Goal: Task Accomplishment & Management: Manage account settings

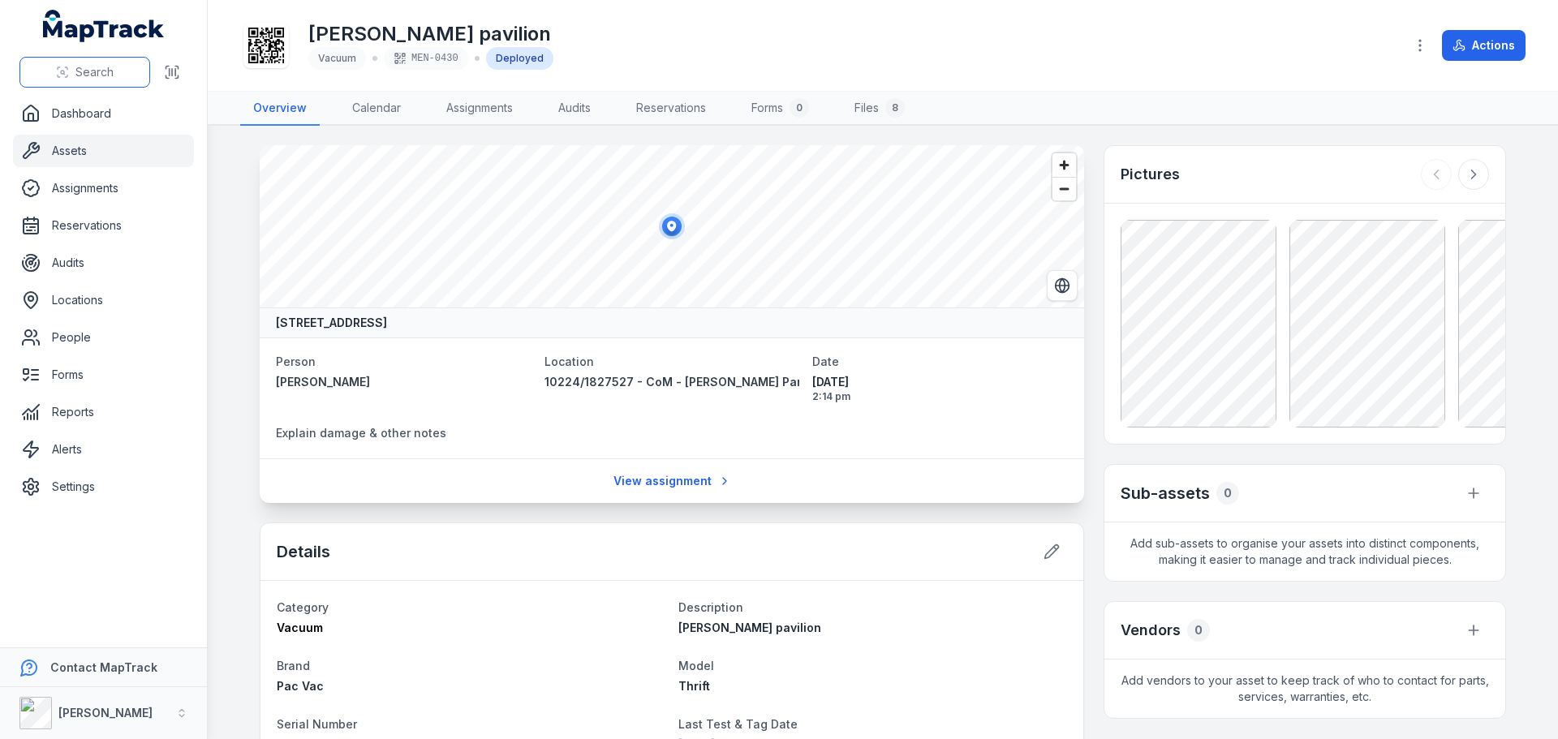
click at [87, 73] on span "Search" at bounding box center [94, 72] width 38 height 16
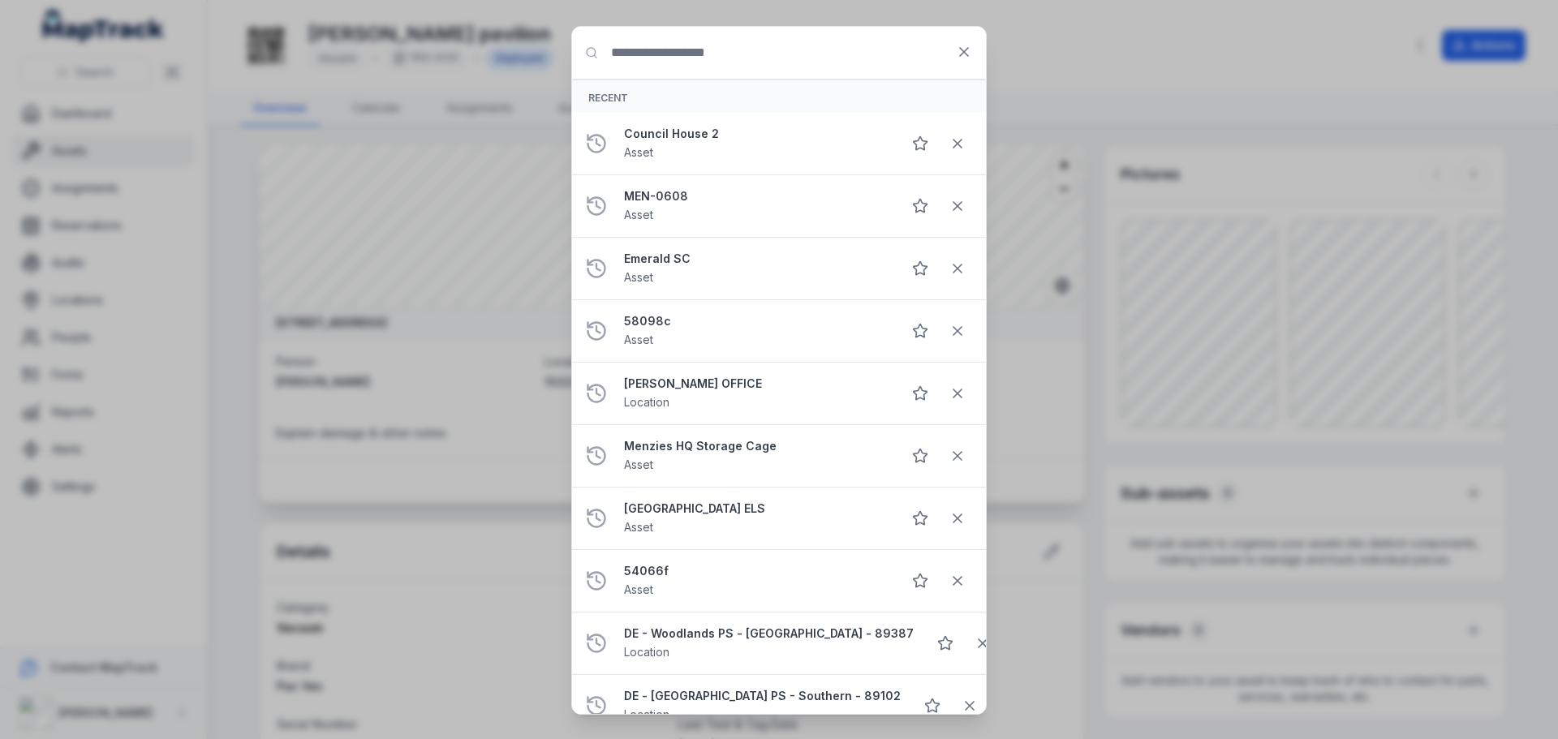
click at [705, 68] on input "Search for anything" at bounding box center [779, 53] width 414 height 52
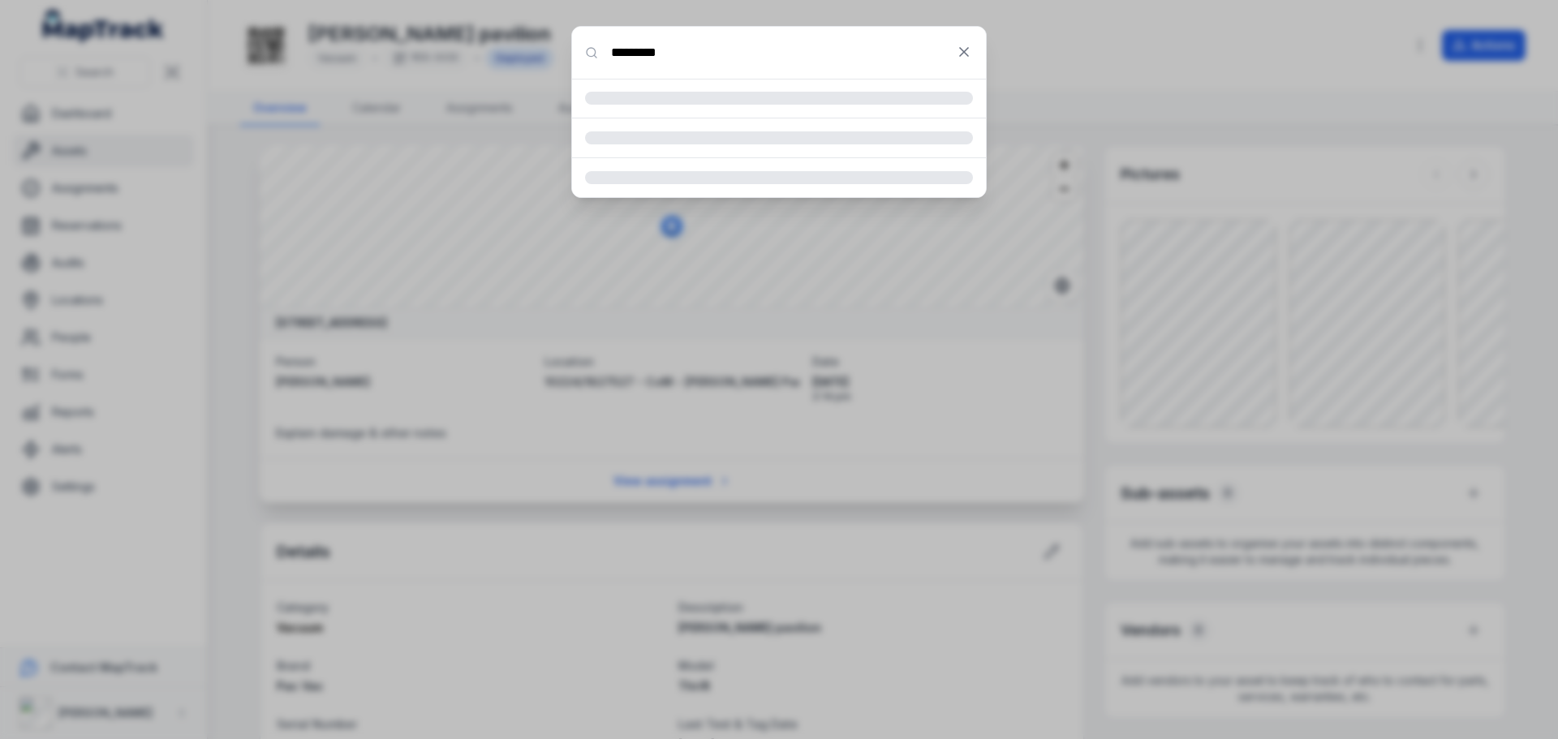
type input "********"
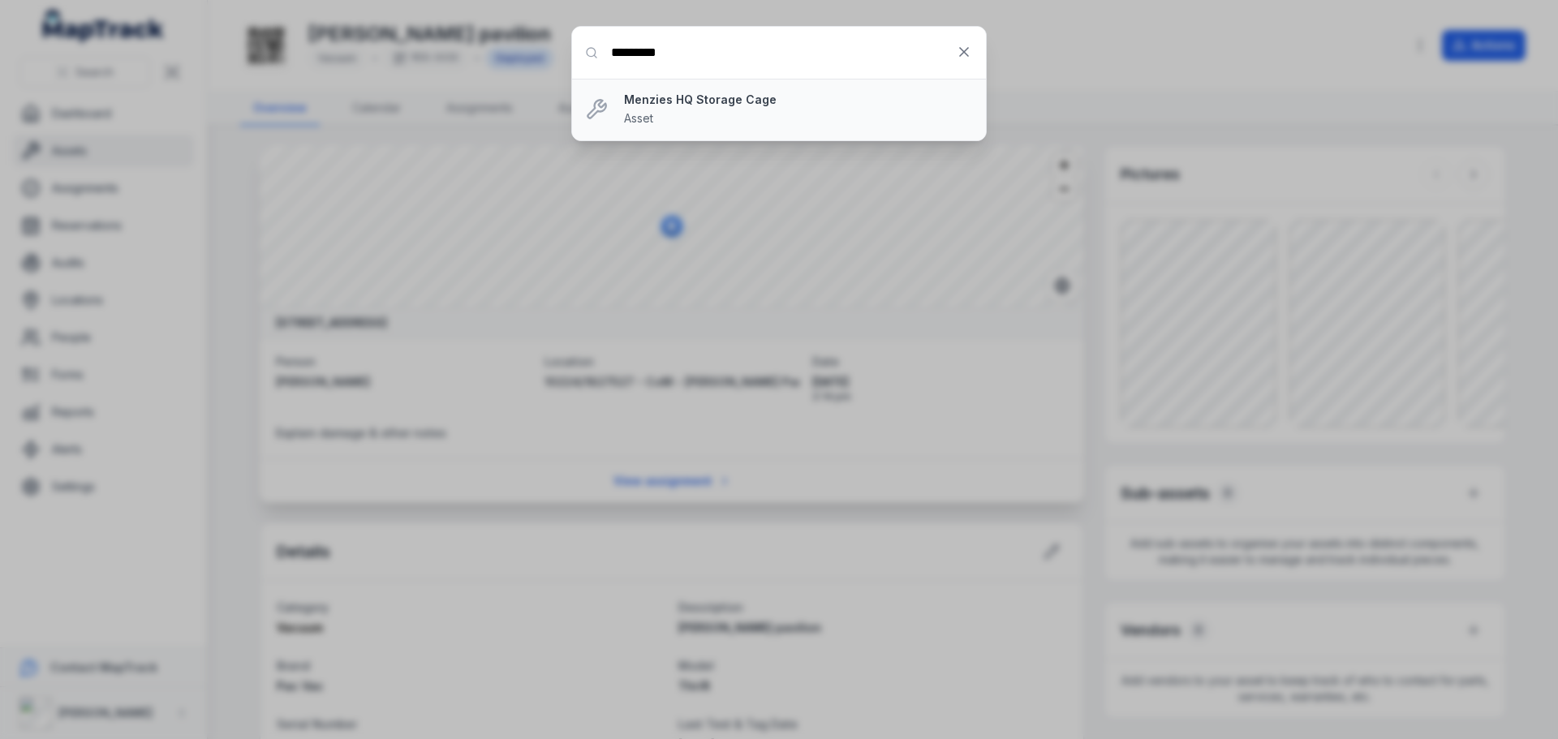
click at [702, 111] on div "Menzies HQ Storage Cage Asset" at bounding box center [798, 110] width 349 height 36
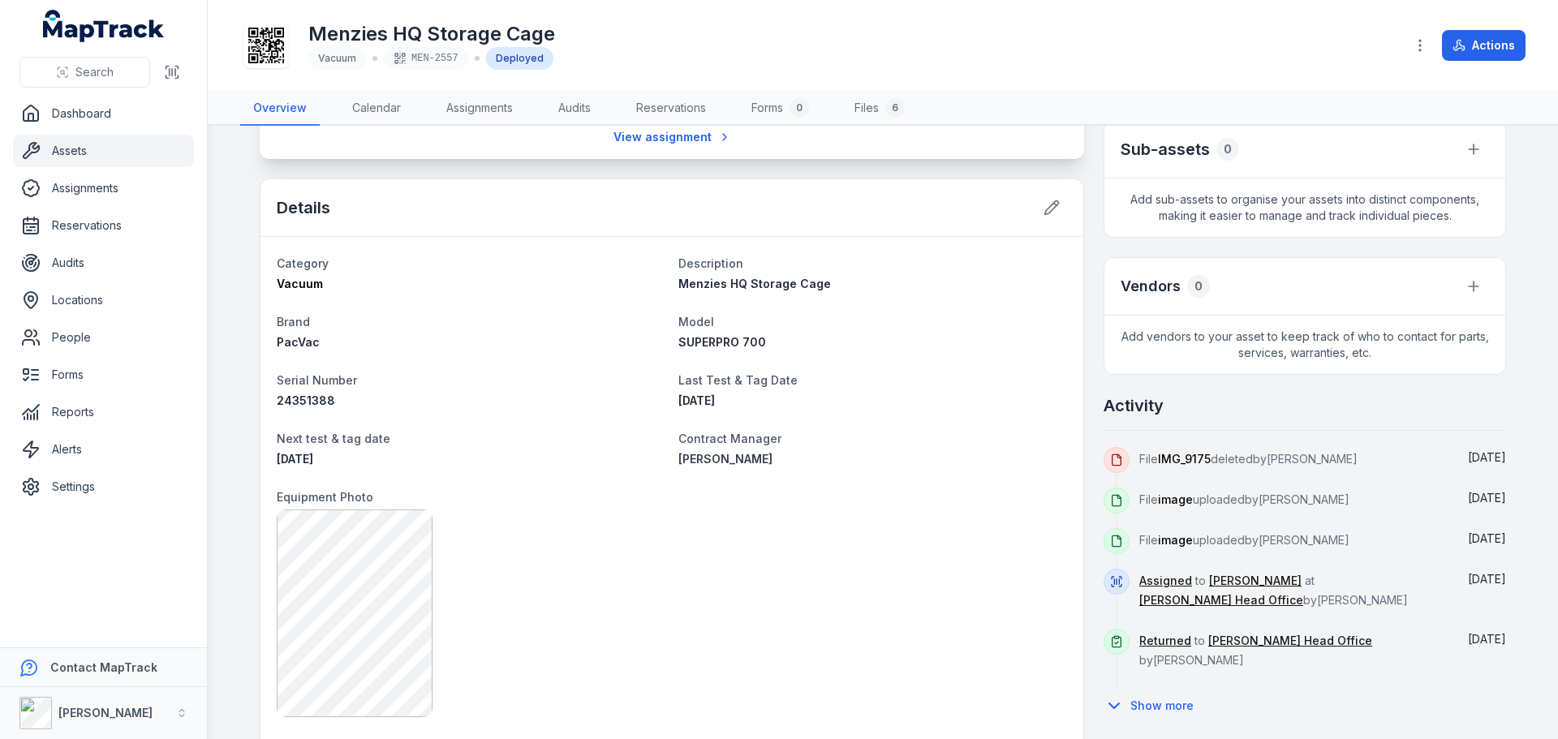
scroll to position [325, 0]
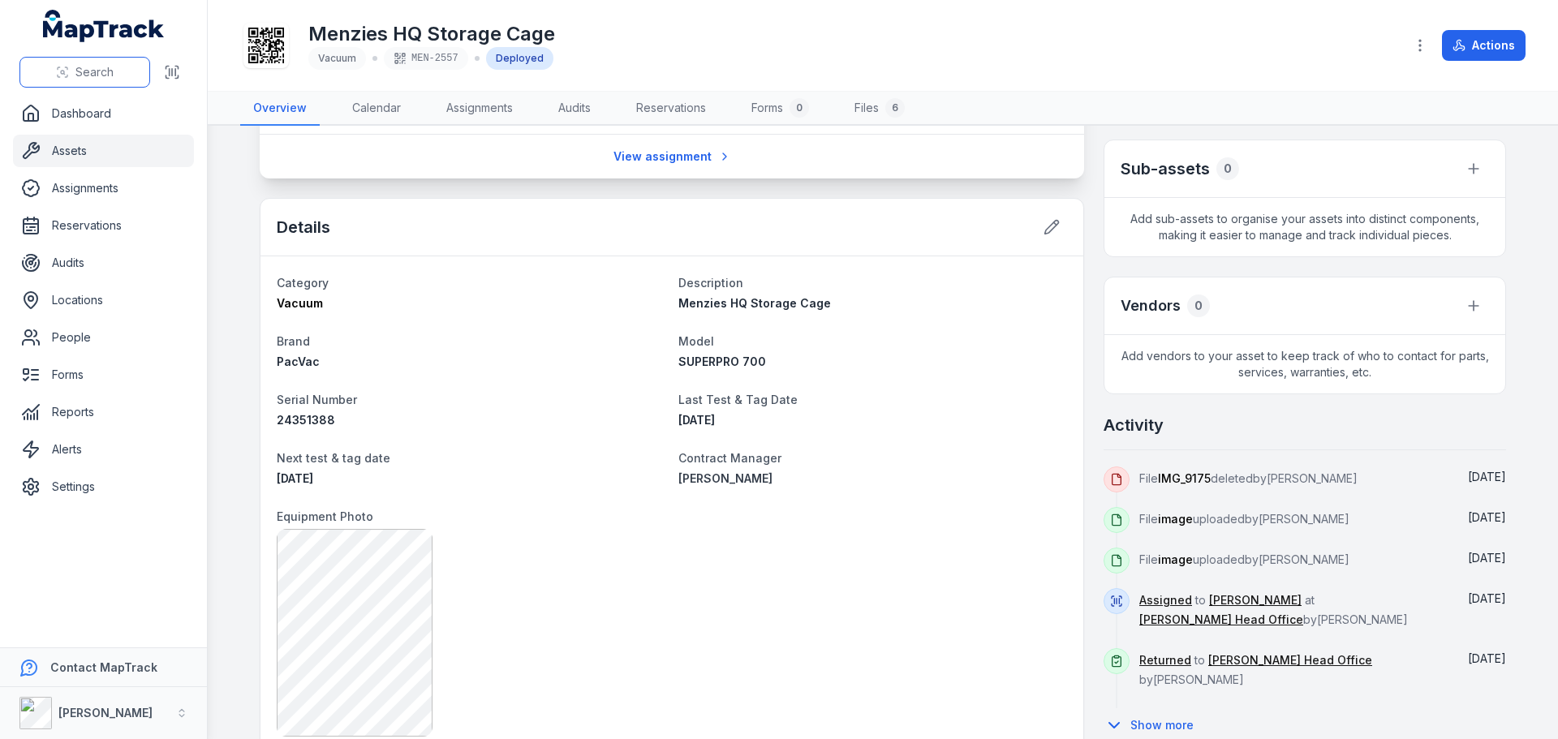
click at [59, 80] on button "Search" at bounding box center [84, 72] width 131 height 31
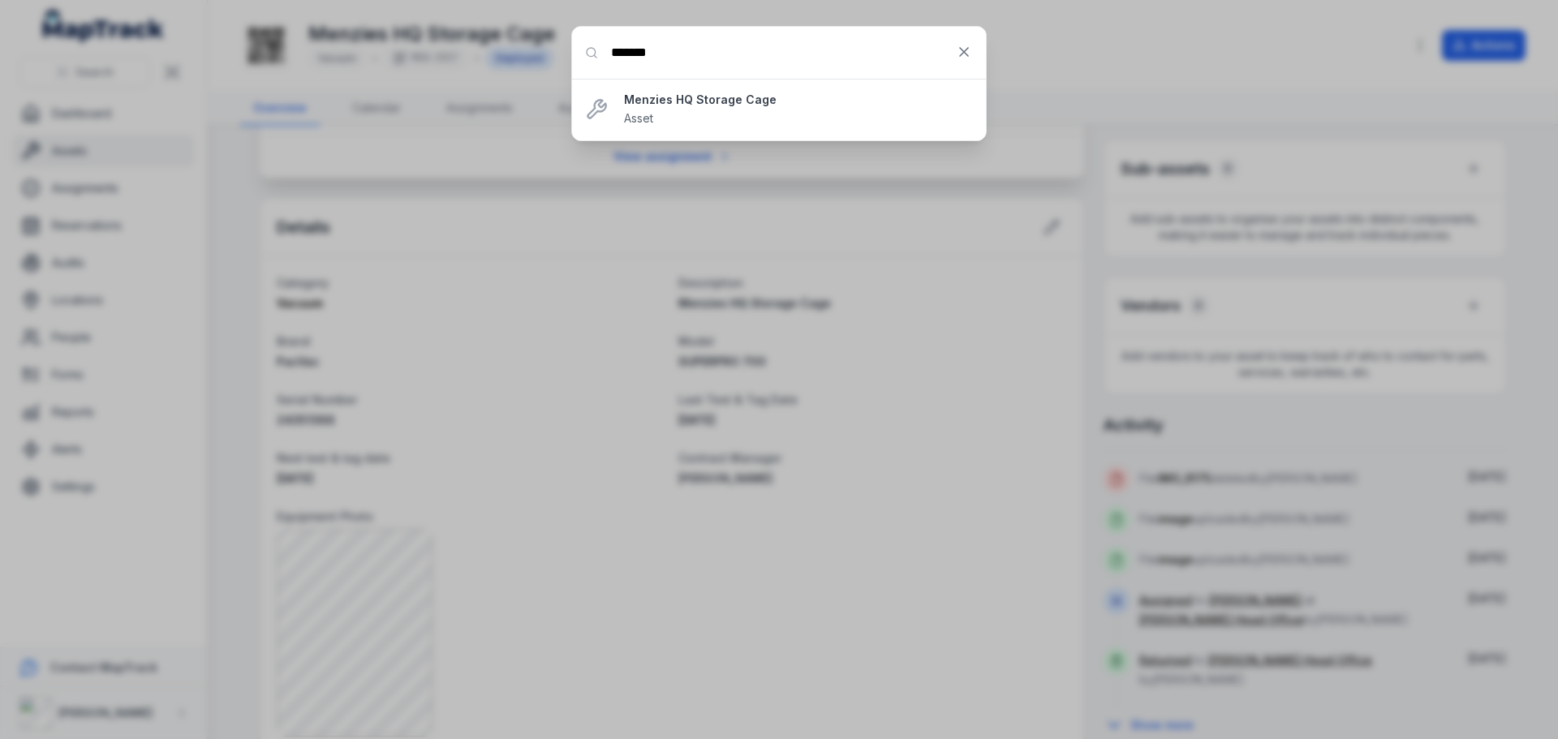
drag, startPoint x: 715, startPoint y: 55, endPoint x: 535, endPoint y: 36, distance: 181.2
click at [528, 35] on div "Search for anything ******* Menzies HQ Storage Cage Asset" at bounding box center [779, 369] width 1558 height 739
paste input "*"
type input "********"
click at [963, 54] on icon at bounding box center [964, 52] width 8 height 8
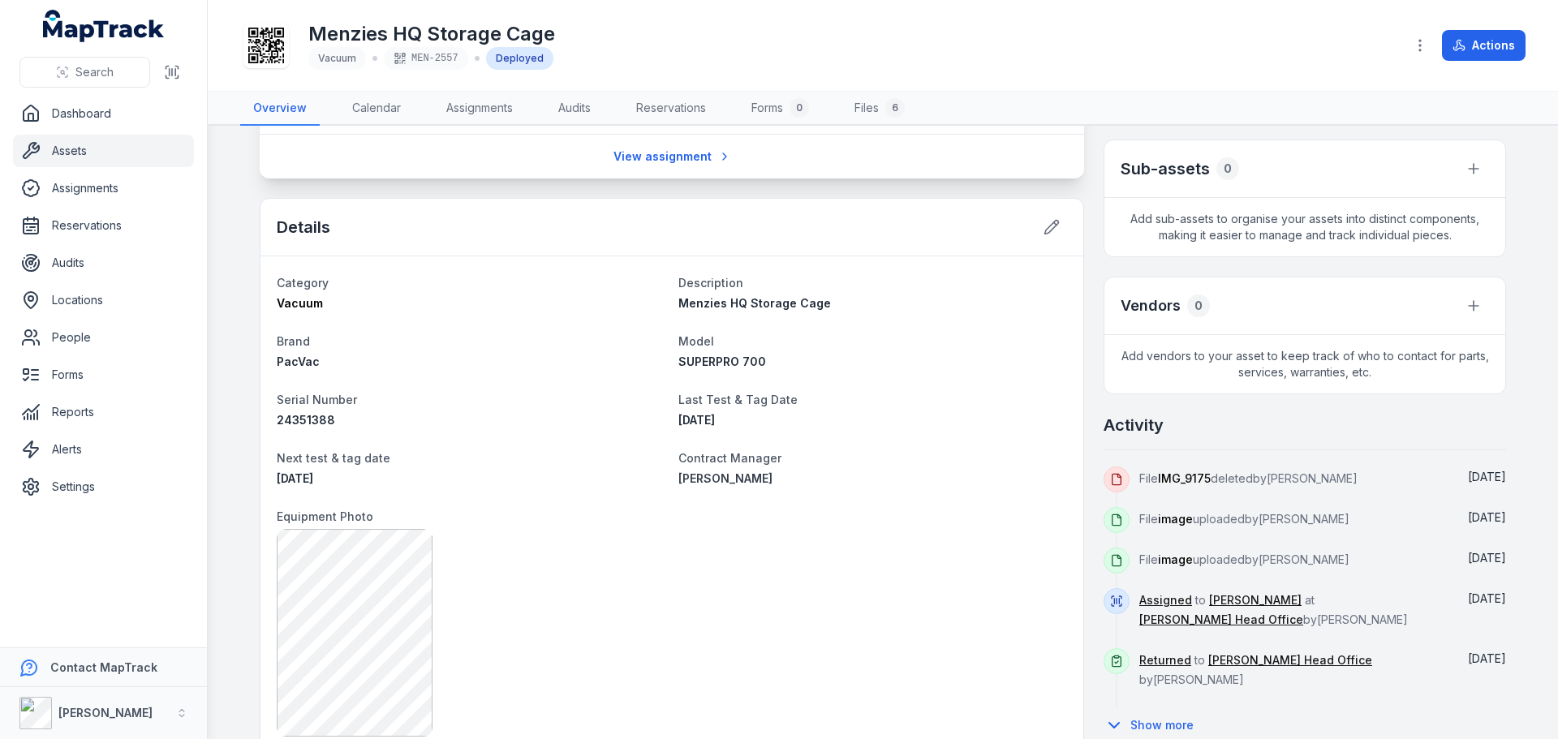
click at [135, 166] on link "Assets" at bounding box center [103, 151] width 181 height 32
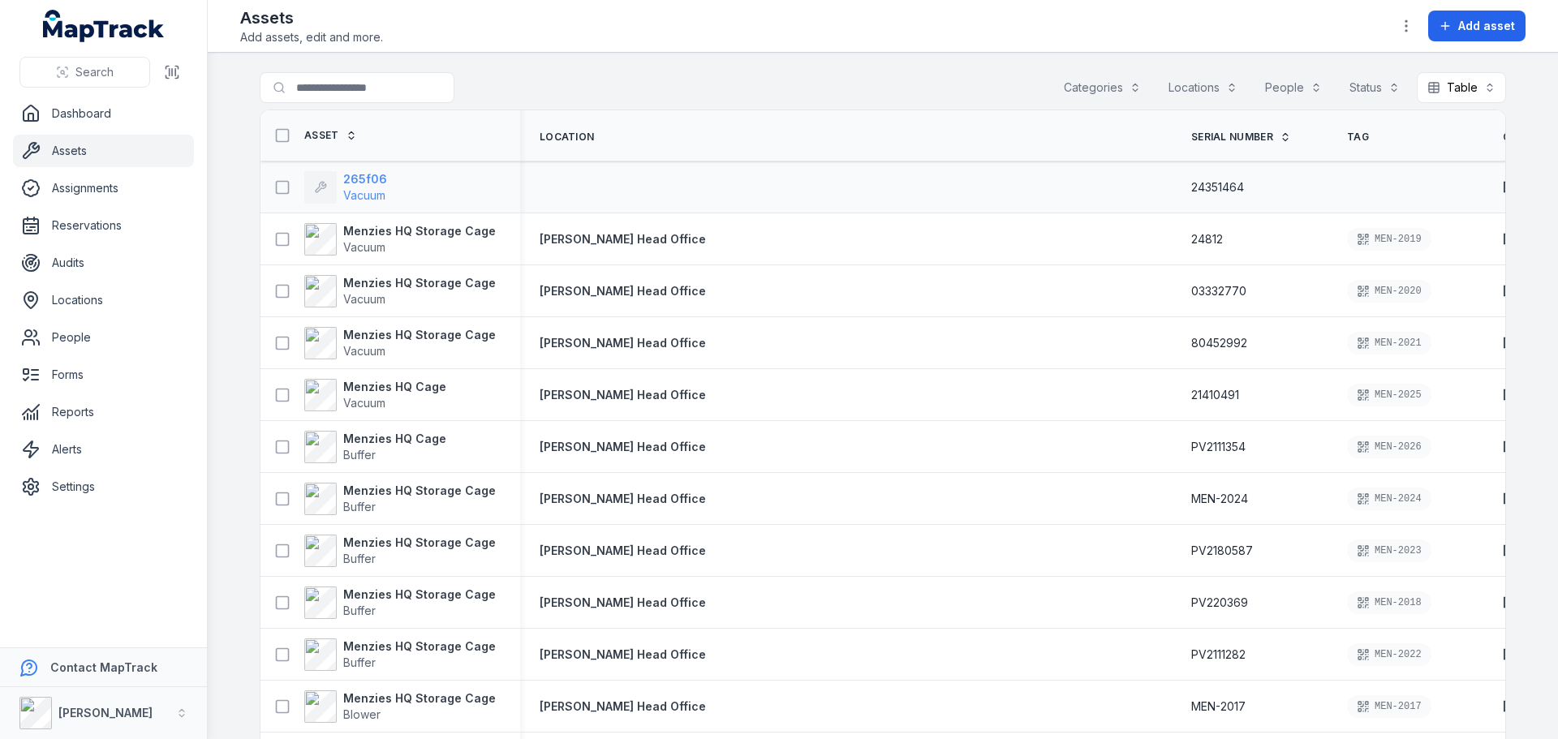
click at [331, 179] on div "265f06 Vacuum" at bounding box center [345, 187] width 83 height 32
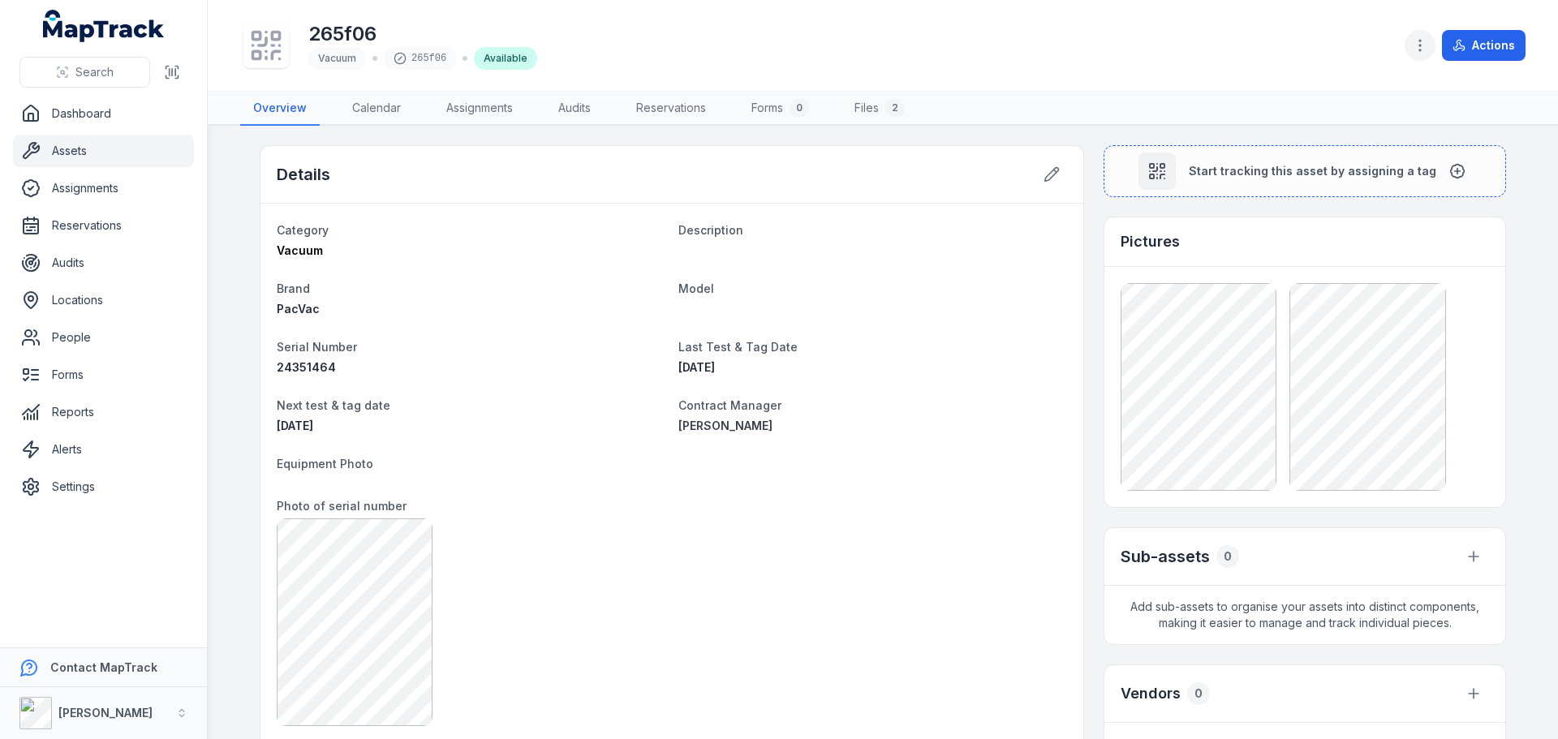
click at [1420, 51] on icon "button" at bounding box center [1420, 45] width 16 height 16
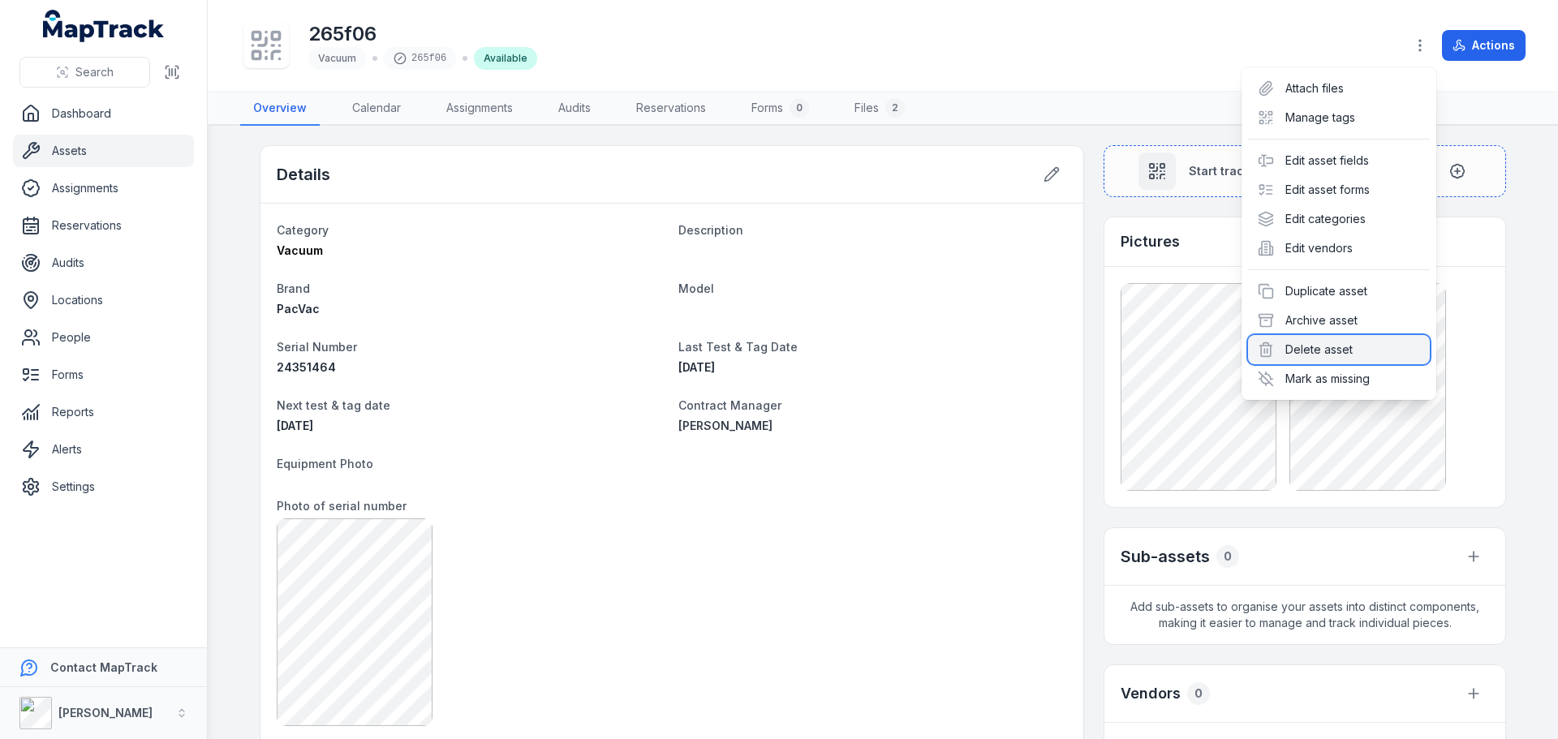
click at [1357, 357] on div "Delete asset" at bounding box center [1339, 349] width 182 height 29
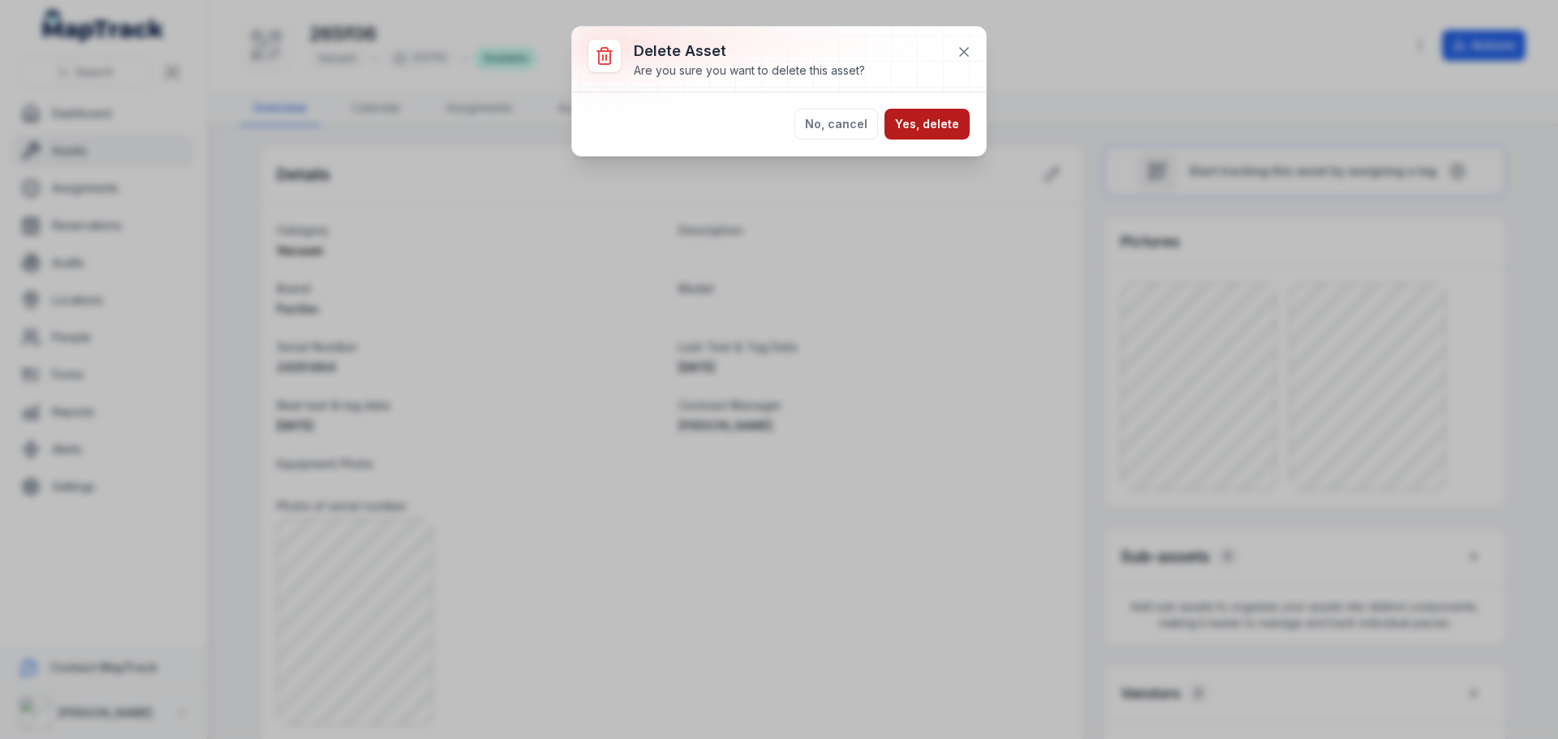
click at [929, 128] on button "Yes, delete" at bounding box center [927, 124] width 85 height 31
